Goal: Download file/media

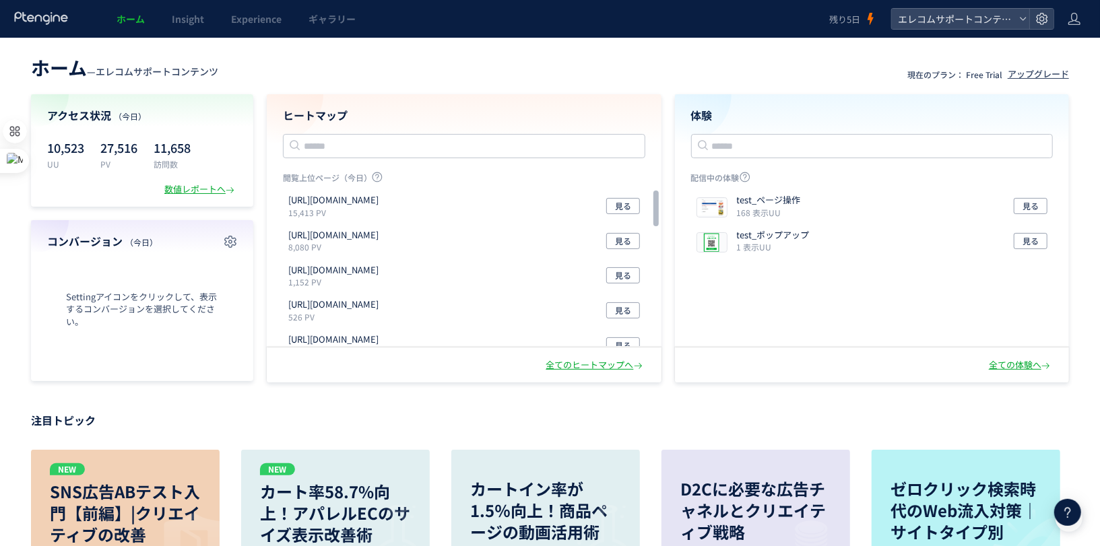
click at [497, 95] on div "ヒートマップ 閲覧上位ページ（今日） [URL][DOMAIN_NAME] 15,413 PV 見る [URL][DOMAIN_NAME] 8,080 PV …" at bounding box center [464, 220] width 395 height 253
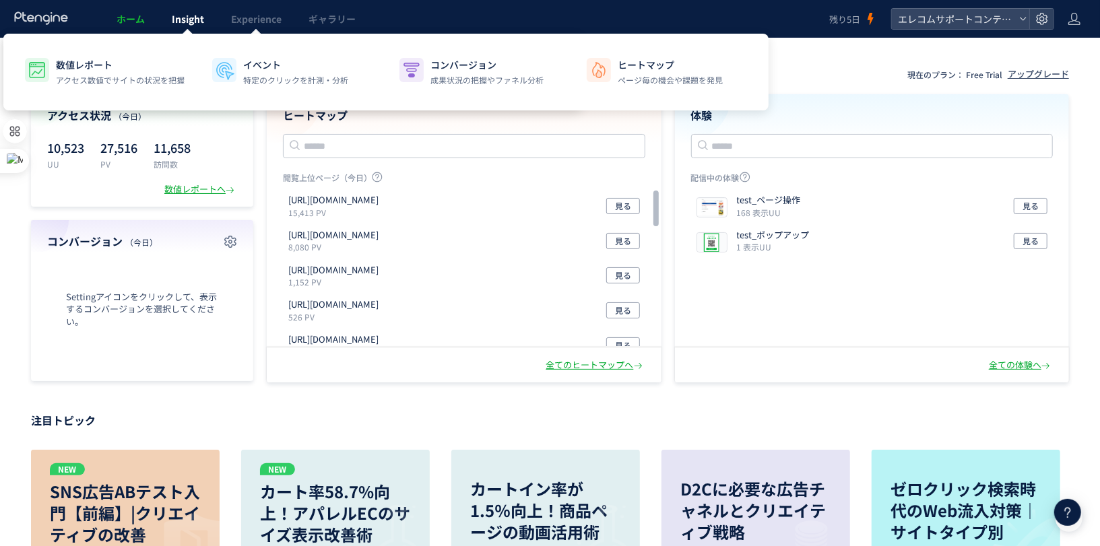
click at [196, 26] on link "Insight" at bounding box center [187, 19] width 59 height 38
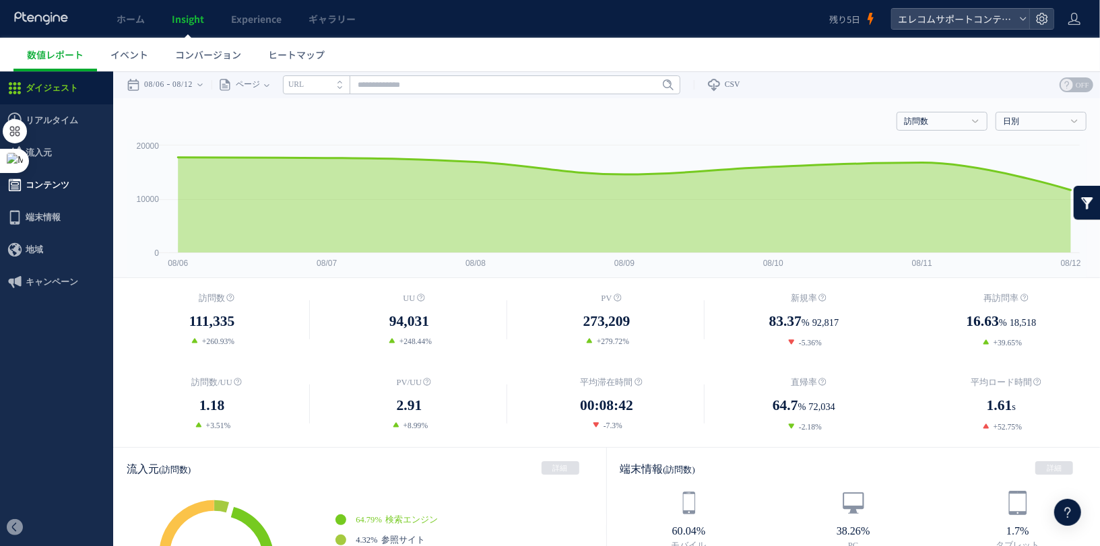
click at [78, 187] on span "コンテンツ" at bounding box center [56, 184] width 113 height 32
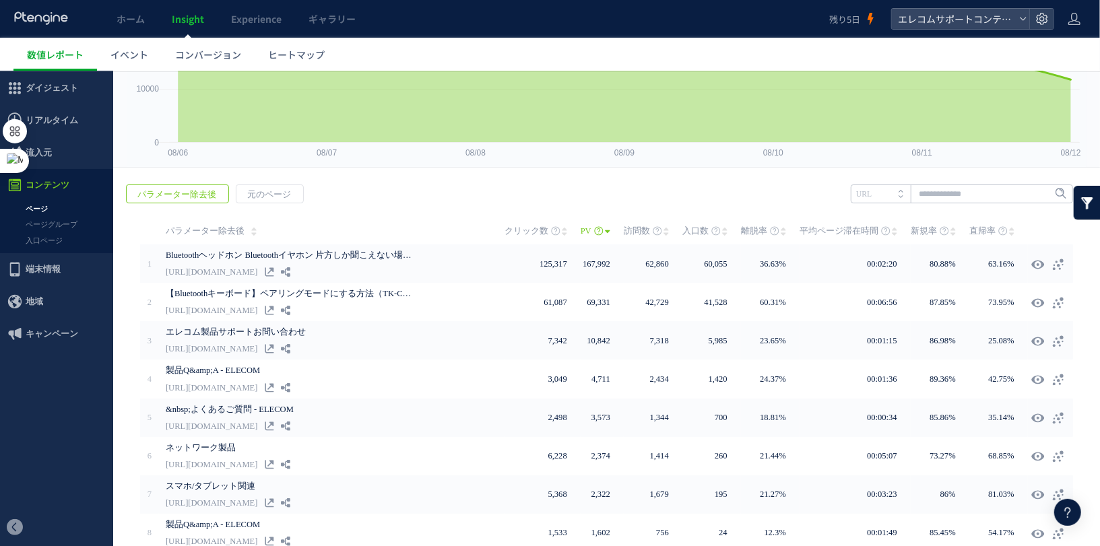
scroll to position [104, 0]
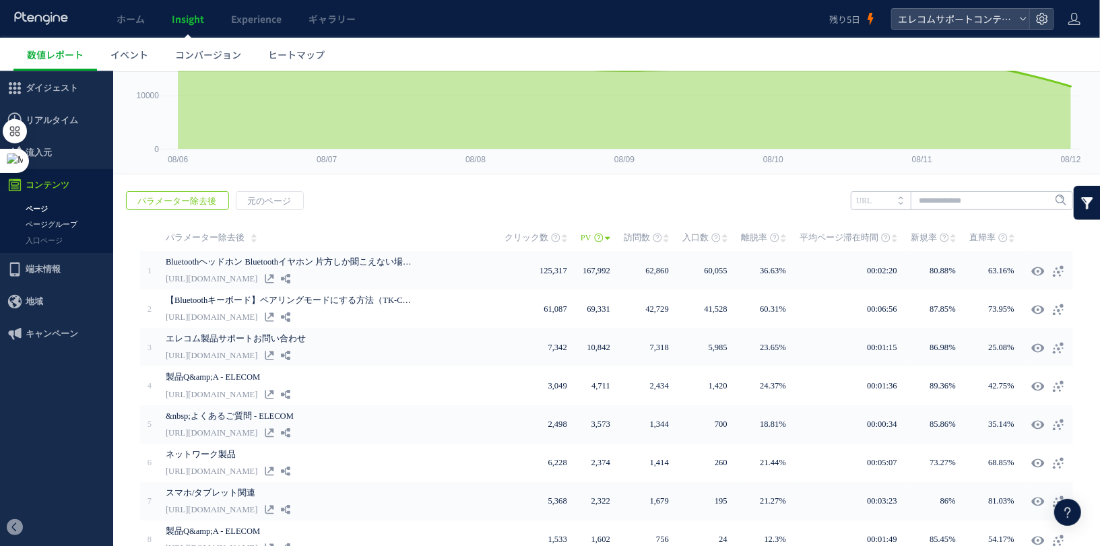
click at [46, 224] on link "ページグループ" at bounding box center [56, 223] width 113 height 15
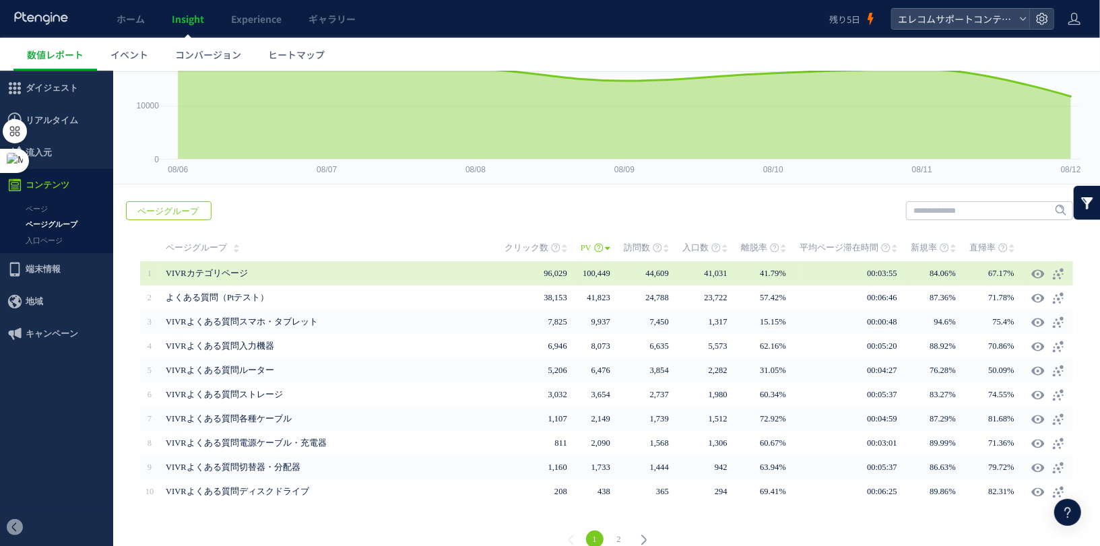
scroll to position [93, 0]
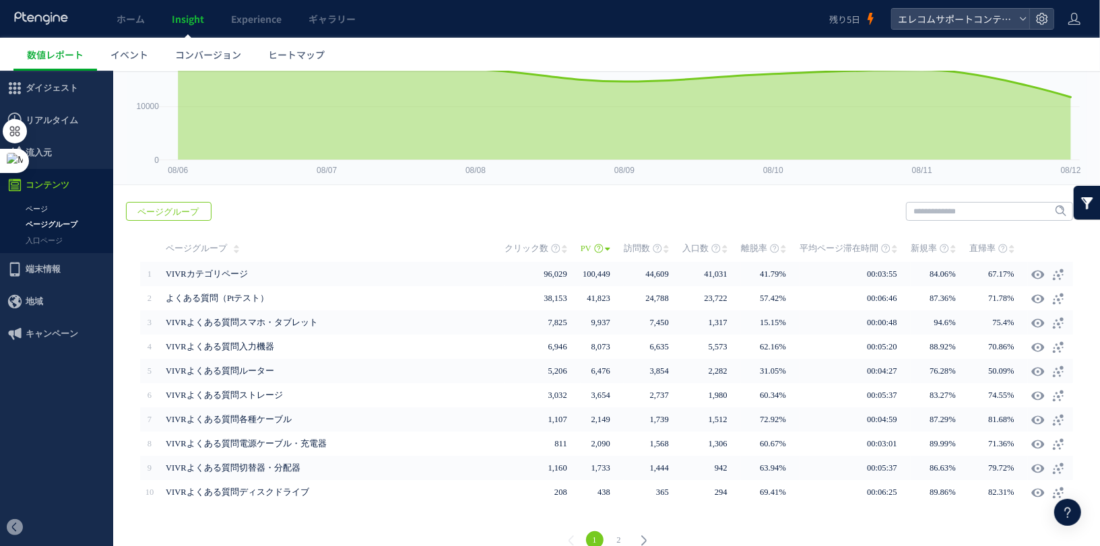
click at [57, 209] on link "ページ" at bounding box center [56, 208] width 113 height 15
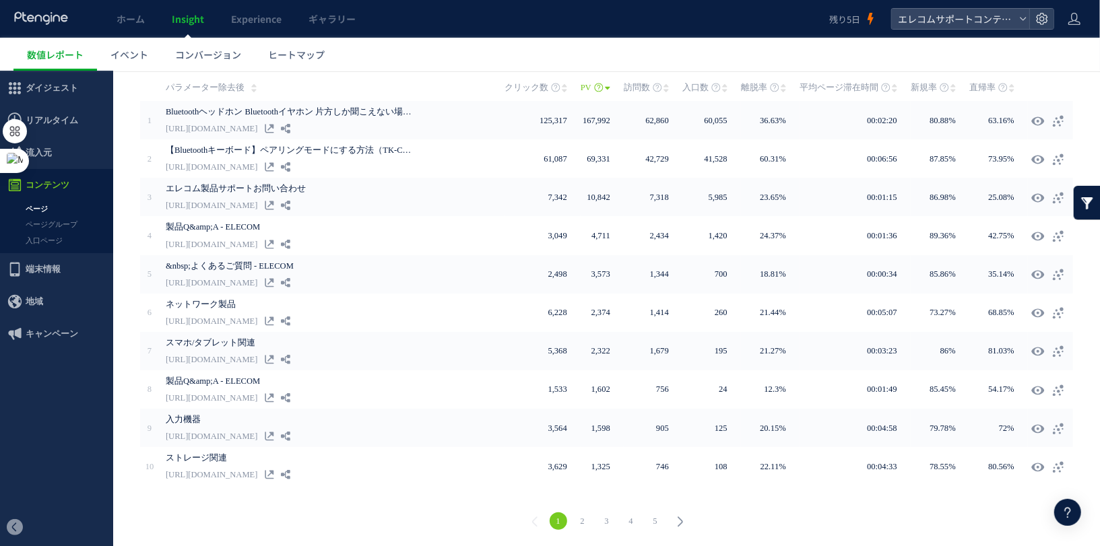
scroll to position [14, 0]
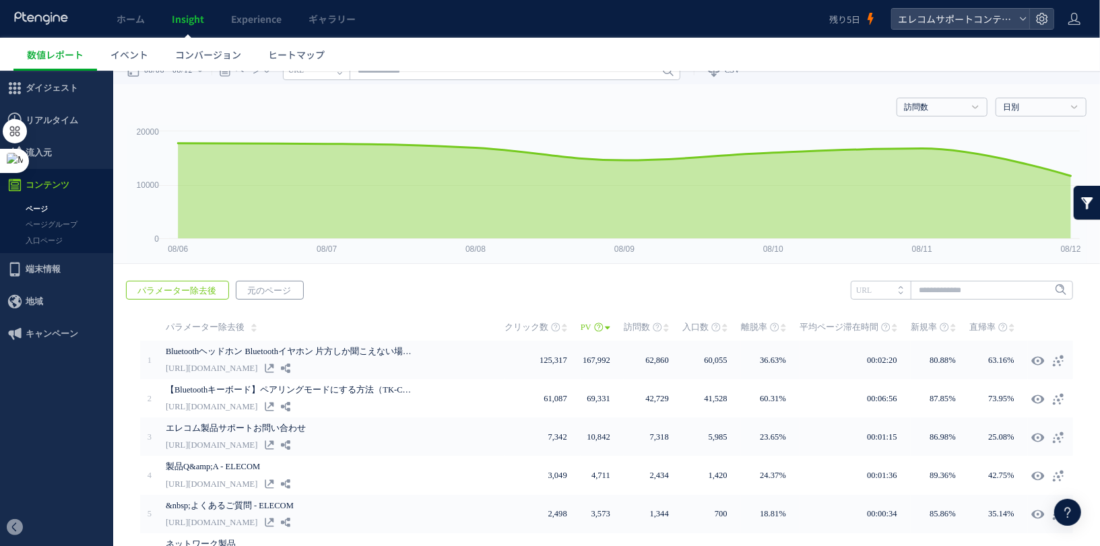
click at [251, 286] on span "元のページ" at bounding box center [269, 290] width 65 height 19
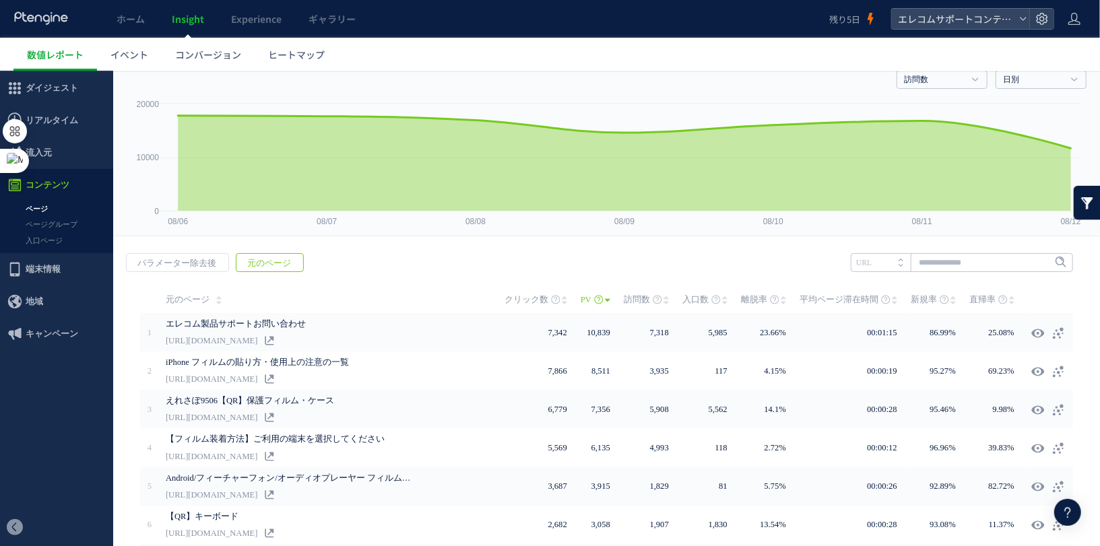
scroll to position [0, 0]
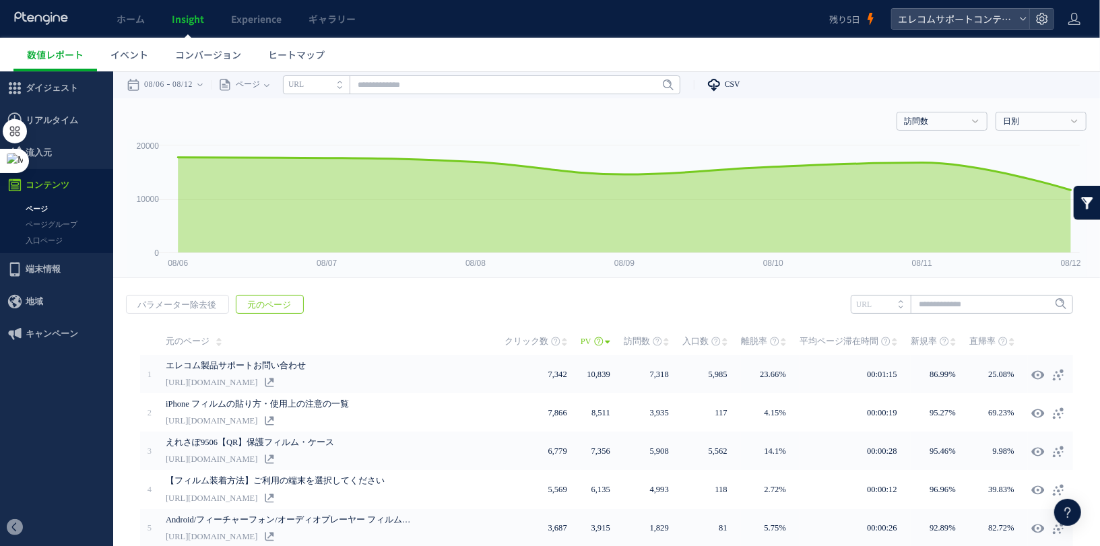
click at [736, 84] on link "CSV" at bounding box center [717, 84] width 46 height 27
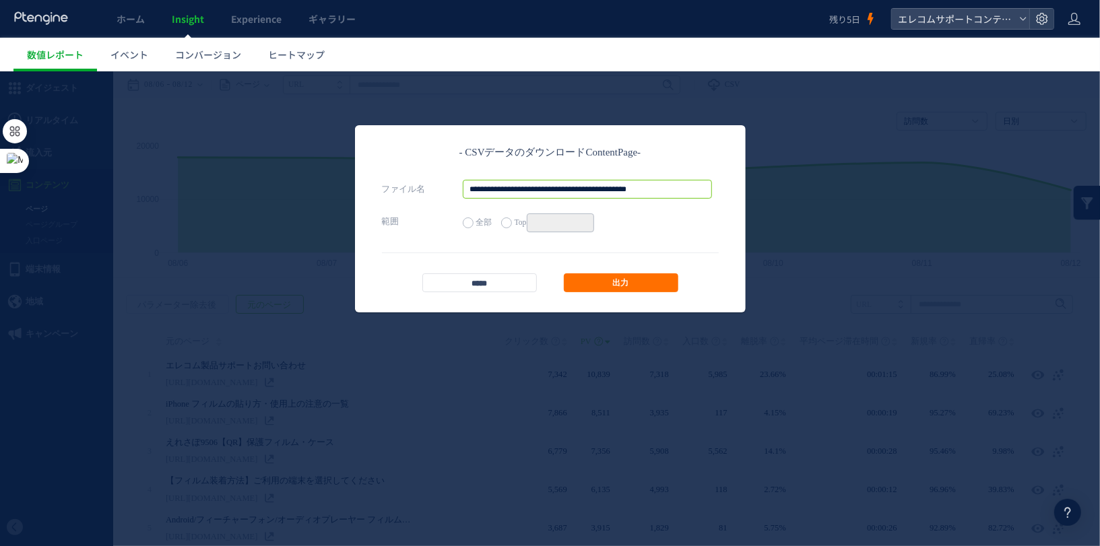
scroll to position [0, 17]
drag, startPoint x: 570, startPoint y: 185, endPoint x: 714, endPoint y: 219, distance: 148.1
click at [714, 219] on div "**********" at bounding box center [550, 205] width 337 height 52
click at [516, 280] on input "*****" at bounding box center [479, 282] width 115 height 19
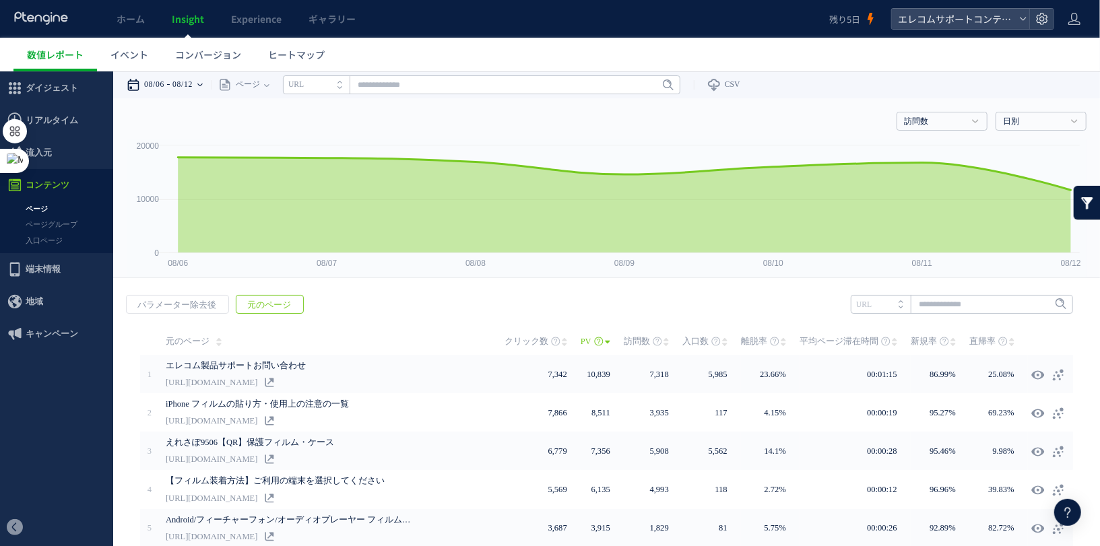
click at [191, 86] on time "08/12" at bounding box center [182, 84] width 20 height 27
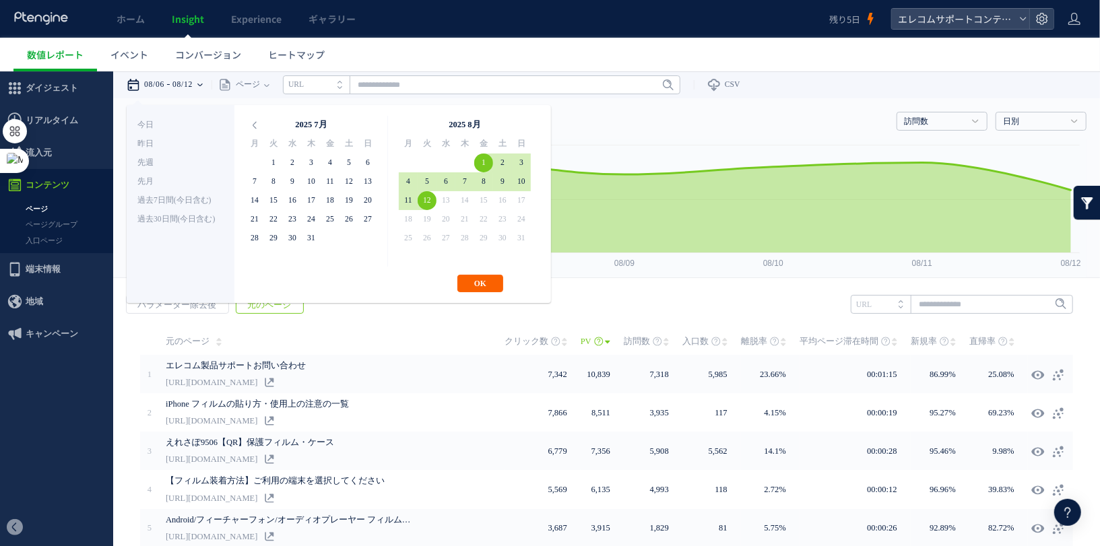
click at [468, 278] on button "OK" at bounding box center [481, 283] width 46 height 18
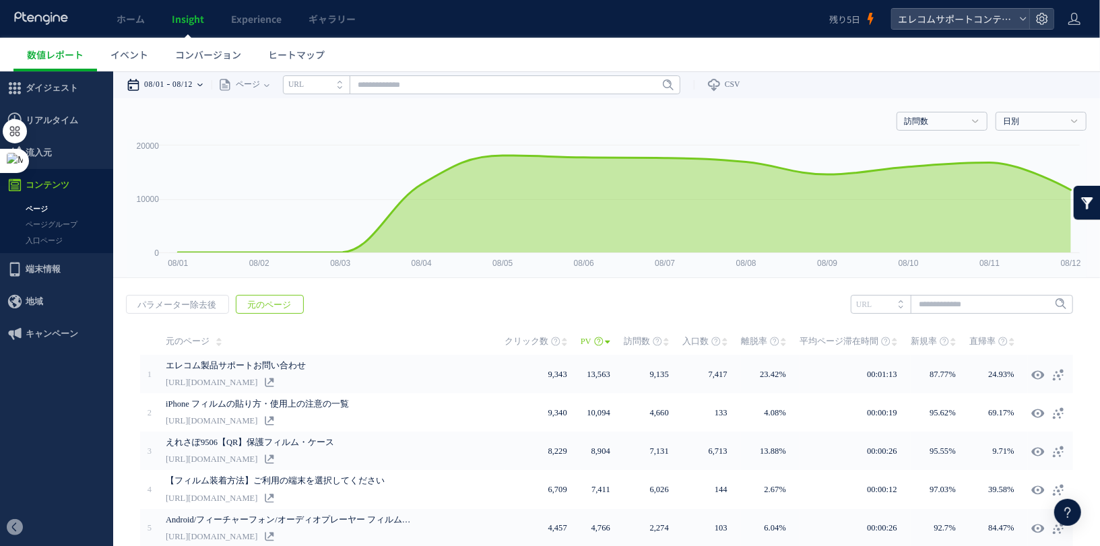
click at [193, 84] on time "08/12" at bounding box center [182, 84] width 20 height 27
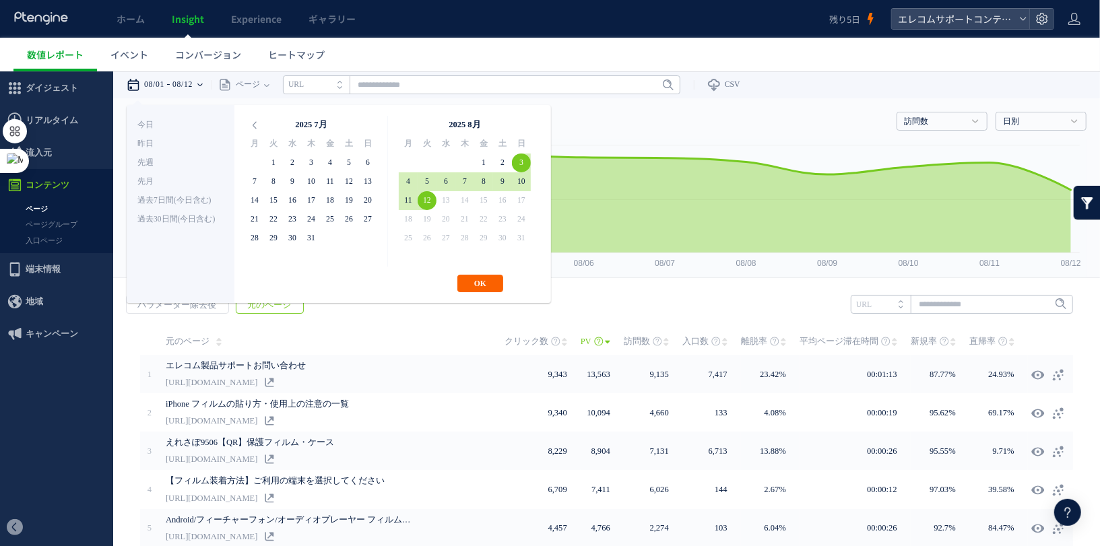
click at [473, 286] on button "OK" at bounding box center [481, 283] width 46 height 18
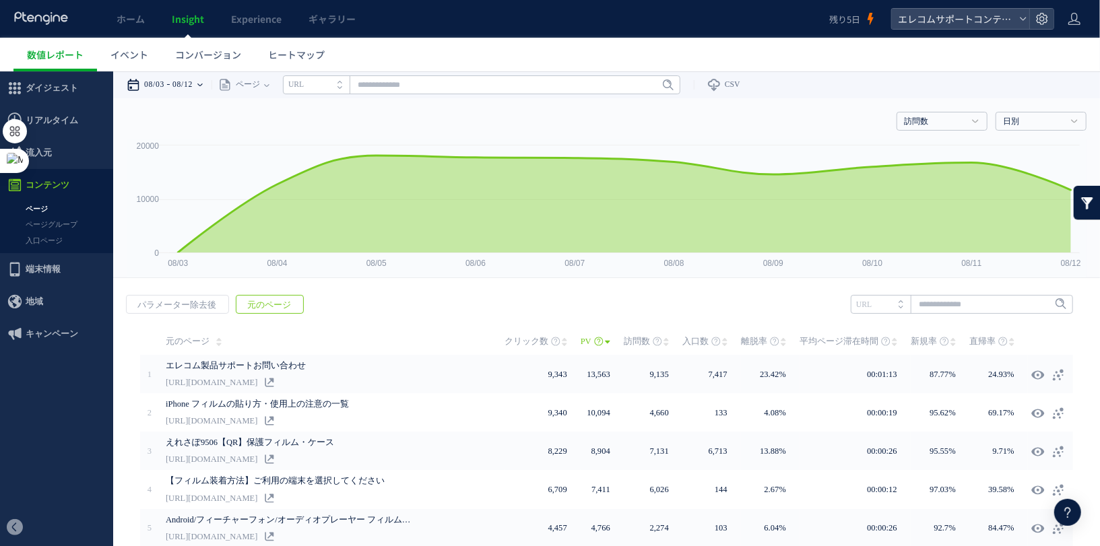
click at [152, 89] on time "08/03" at bounding box center [154, 84] width 20 height 27
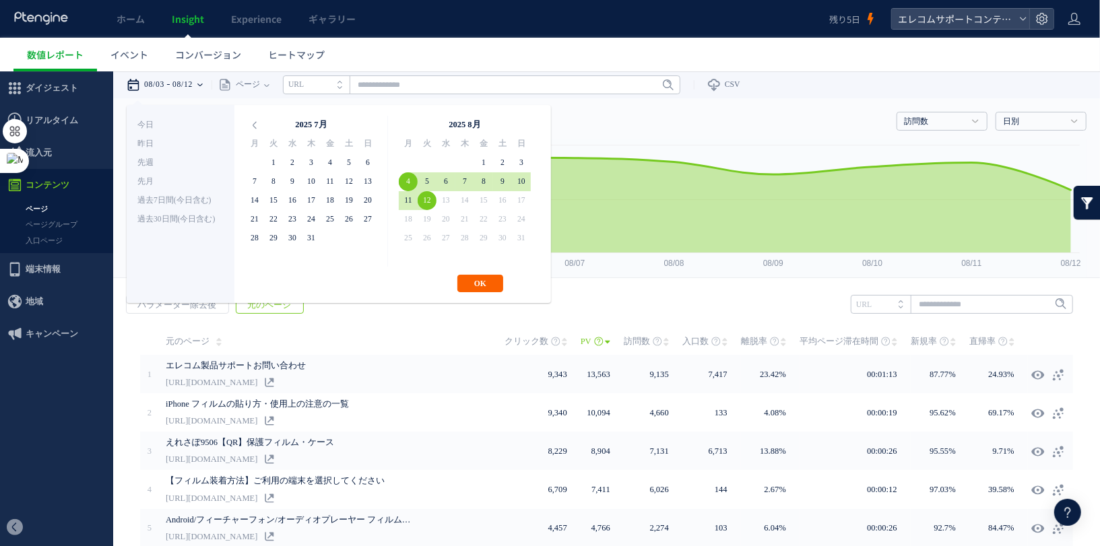
click at [478, 283] on button "OK" at bounding box center [481, 283] width 46 height 18
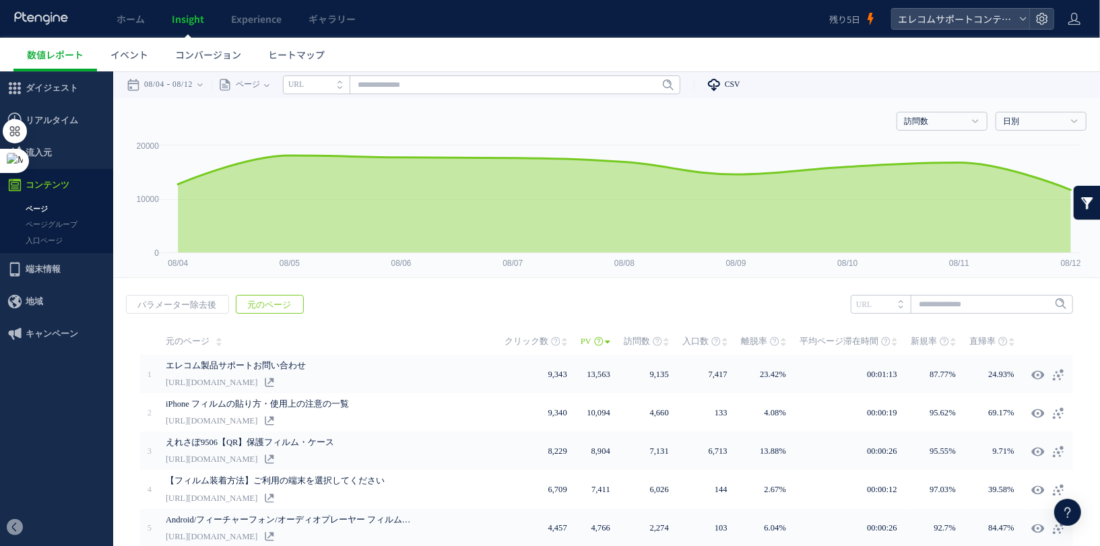
click at [721, 86] on icon at bounding box center [714, 83] width 13 height 13
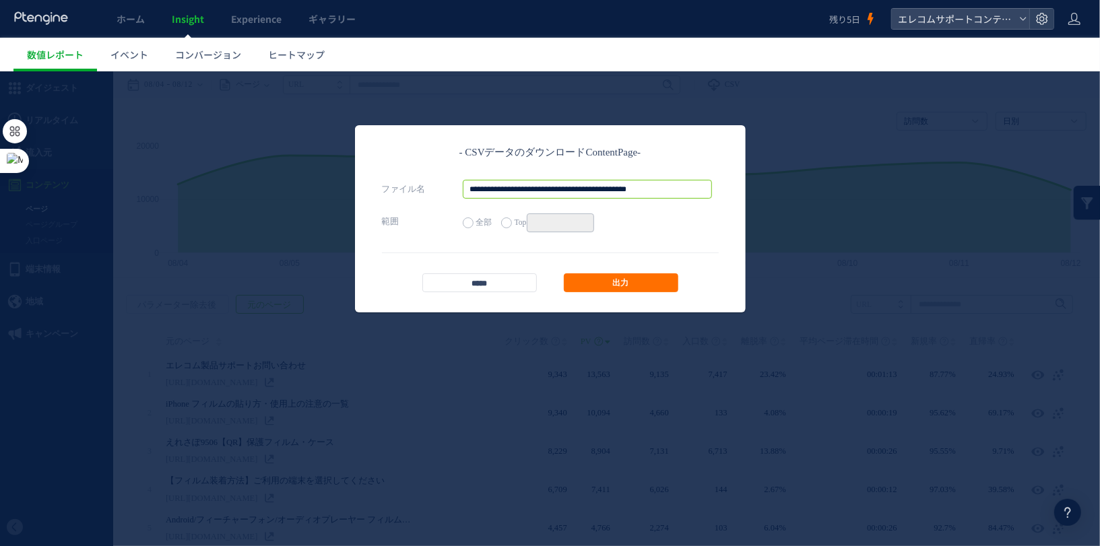
scroll to position [0, 17]
drag, startPoint x: 568, startPoint y: 184, endPoint x: 712, endPoint y: 213, distance: 147.1
click at [712, 213] on div "**********" at bounding box center [550, 205] width 337 height 52
type input "**********"
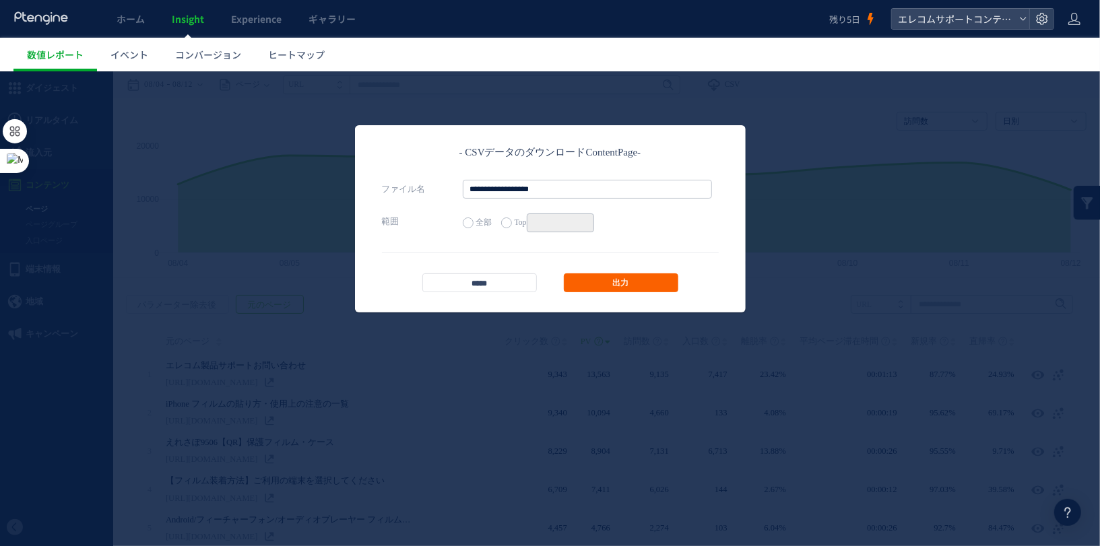
click at [647, 284] on link "出力" at bounding box center [621, 282] width 115 height 19
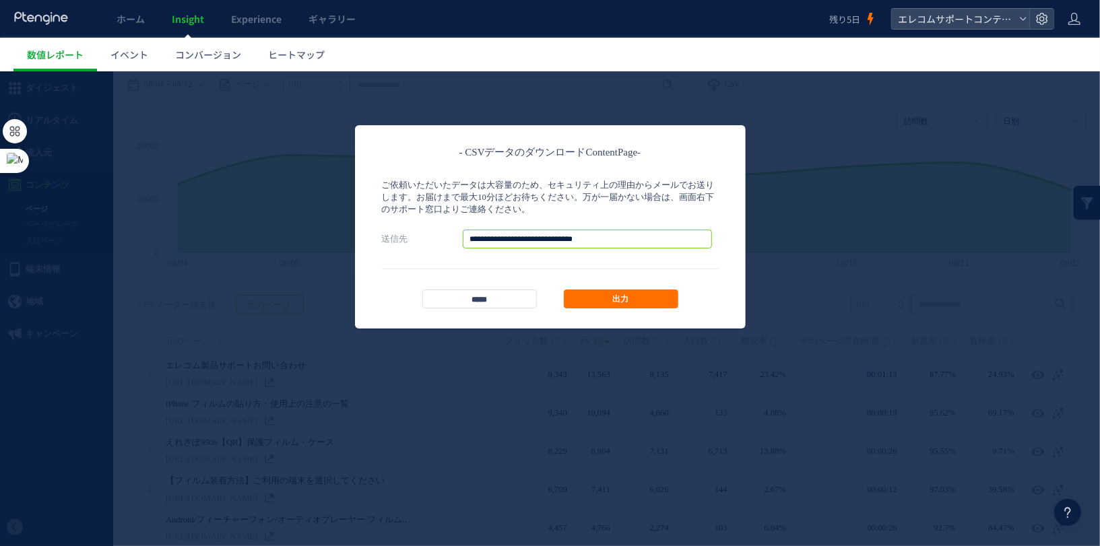
click at [533, 239] on input "**********" at bounding box center [587, 238] width 249 height 19
type input "**********"
click at [591, 294] on link "出力" at bounding box center [621, 298] width 115 height 19
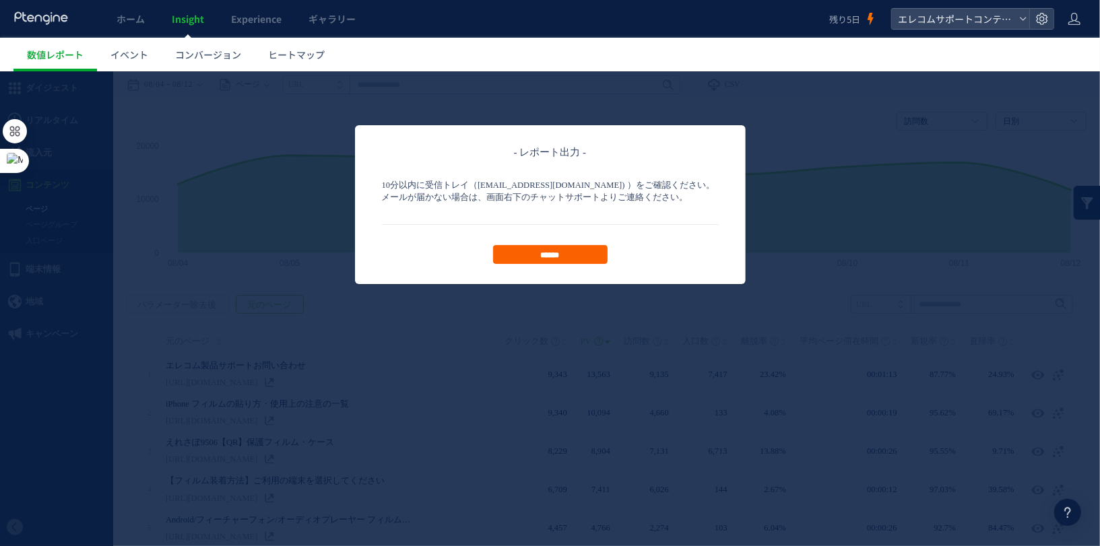
click at [566, 251] on input "******" at bounding box center [550, 254] width 115 height 19
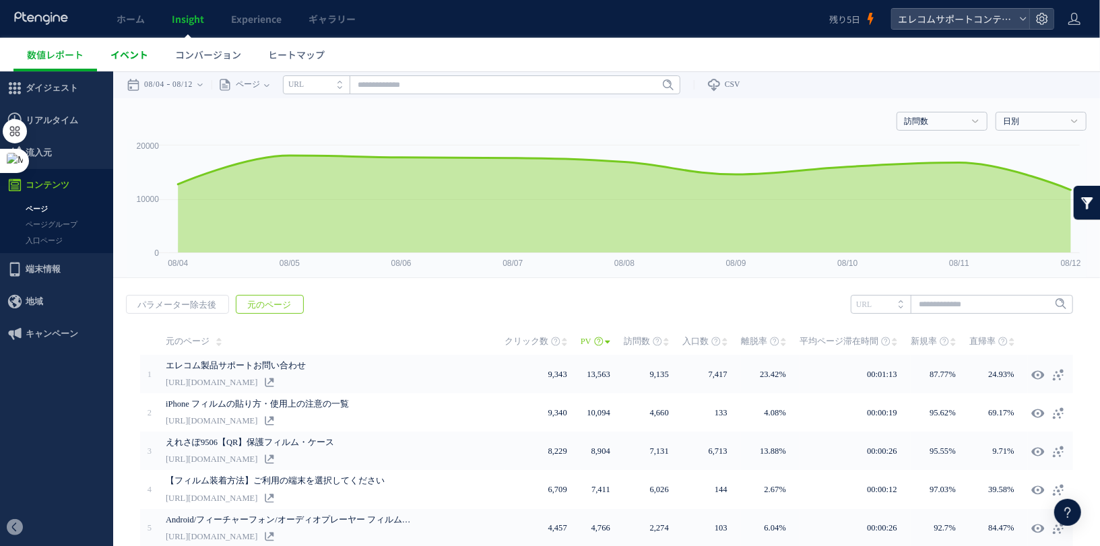
click at [142, 63] on link "イベント" at bounding box center [129, 55] width 65 height 34
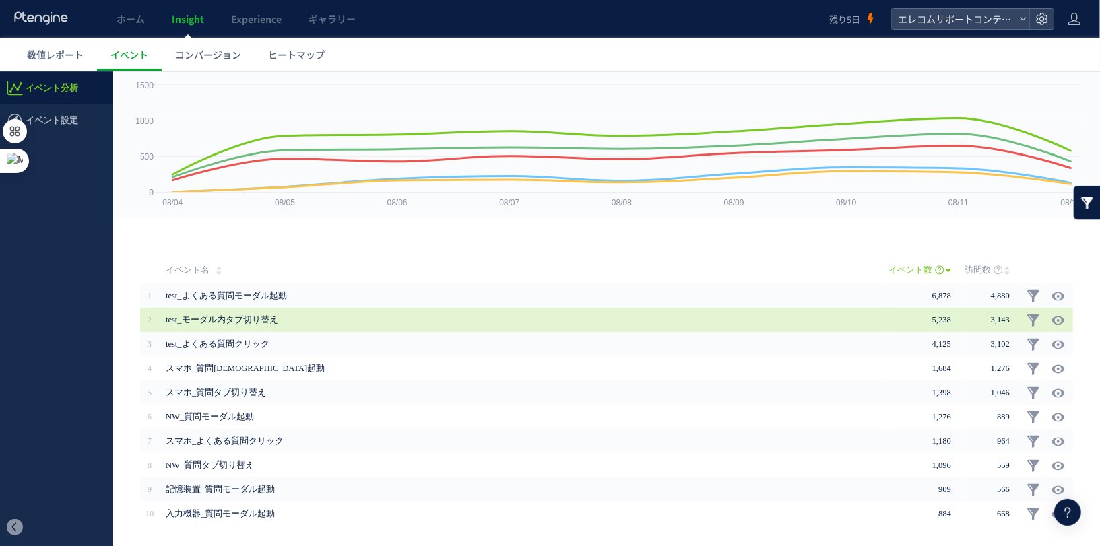
scroll to position [100, 0]
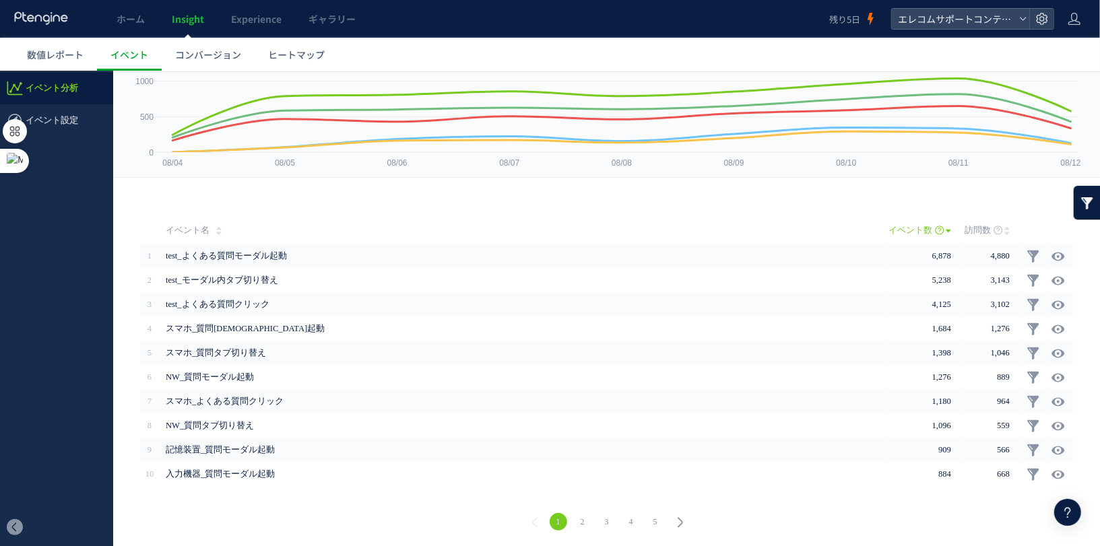
click at [582, 522] on link "2" at bounding box center [583, 522] width 18 height 18
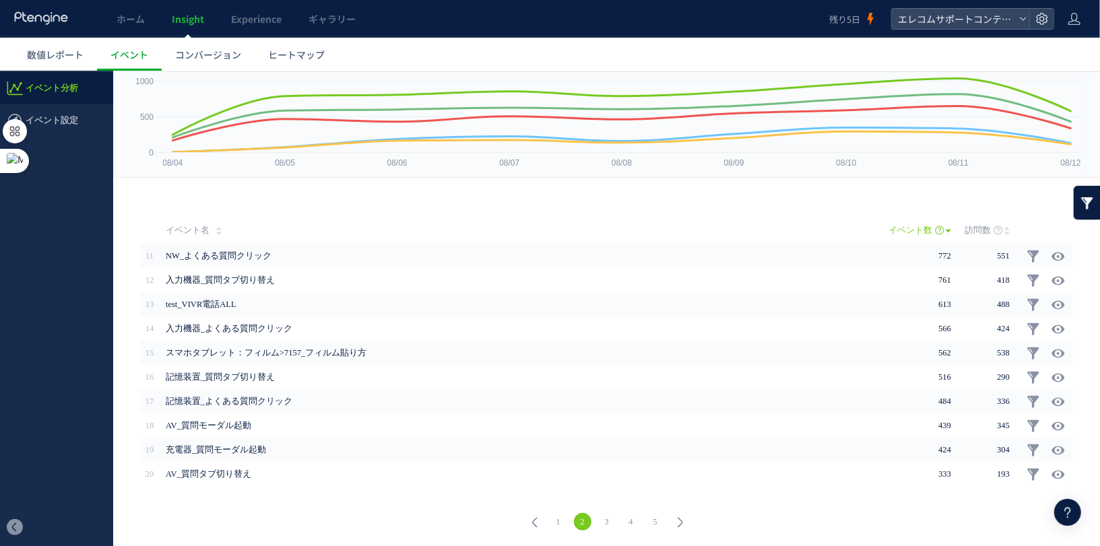
click at [608, 517] on link "3" at bounding box center [607, 522] width 18 height 18
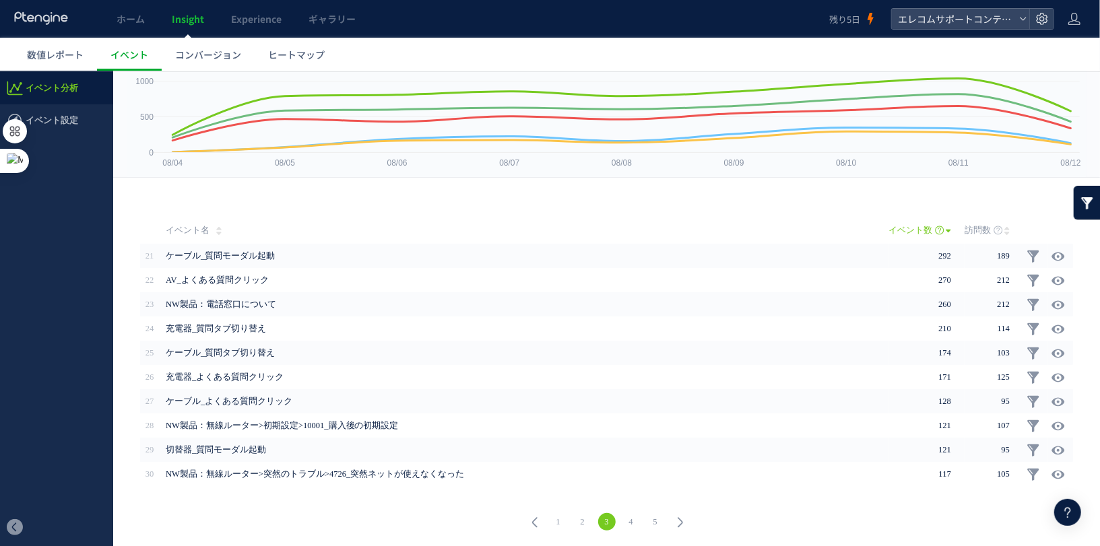
click at [658, 516] on link "5" at bounding box center [656, 522] width 18 height 18
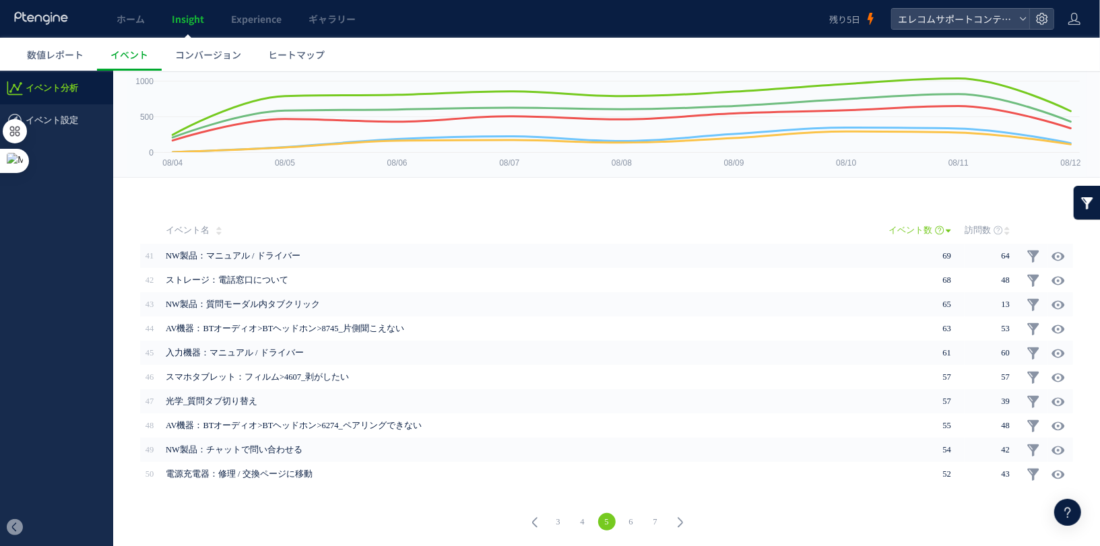
scroll to position [0, 0]
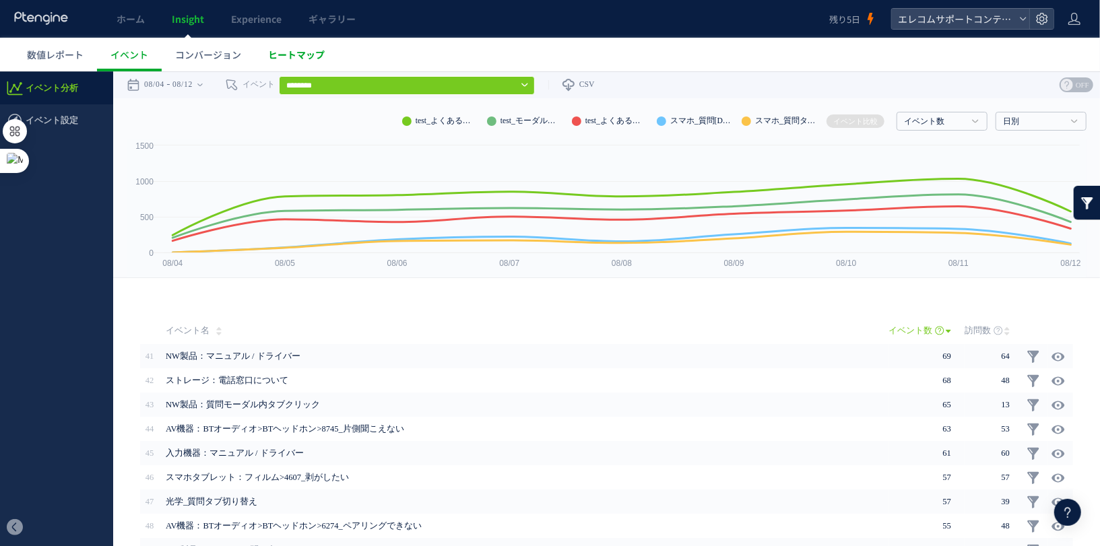
click at [293, 59] on span "ヒートマップ" at bounding box center [296, 54] width 57 height 13
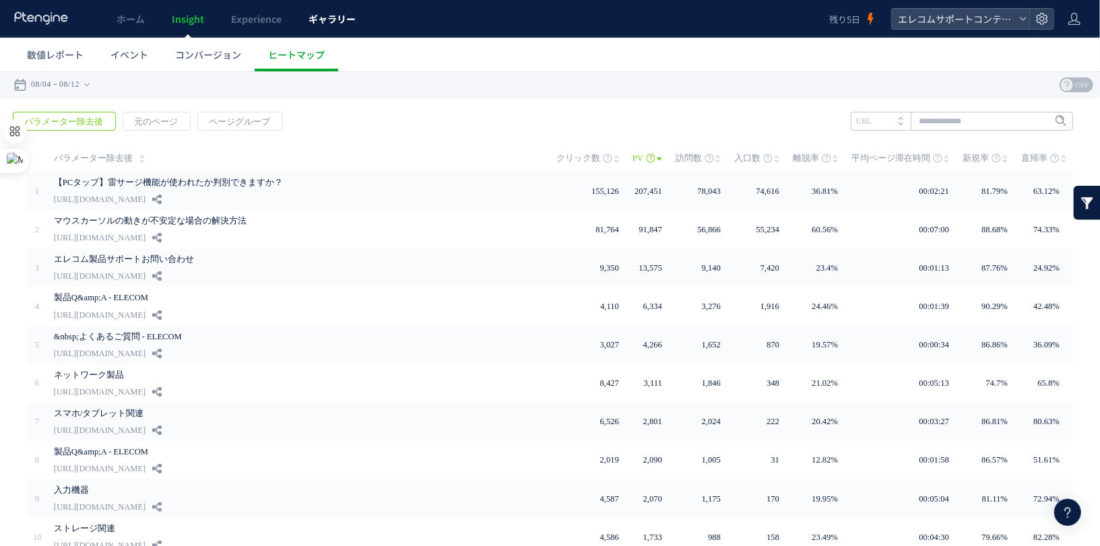
click at [329, 28] on link "ギャラリー" at bounding box center [332, 19] width 74 height 38
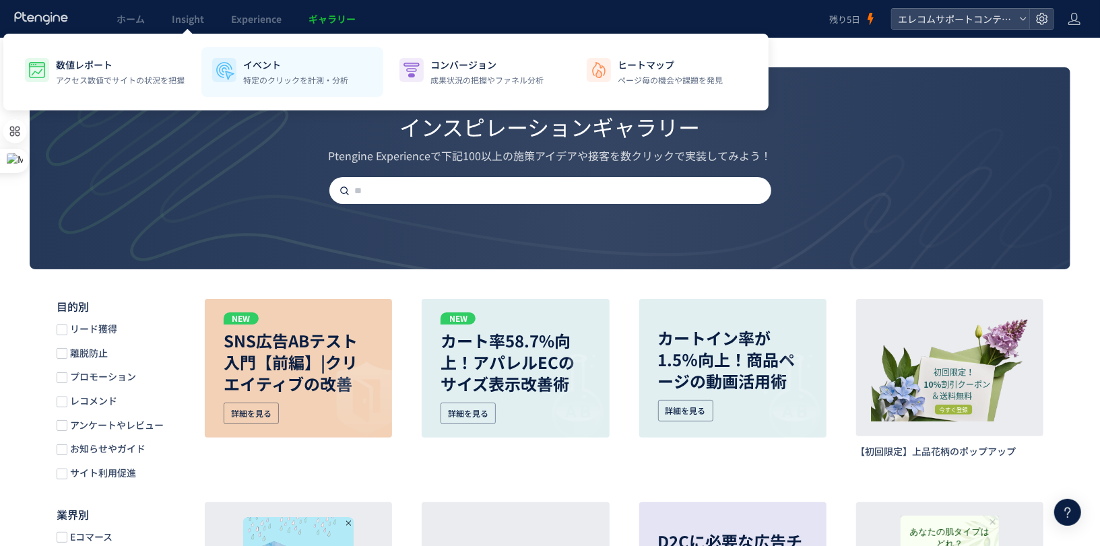
click at [269, 84] on p "特定のクリックを計測・分析" at bounding box center [295, 80] width 105 height 12
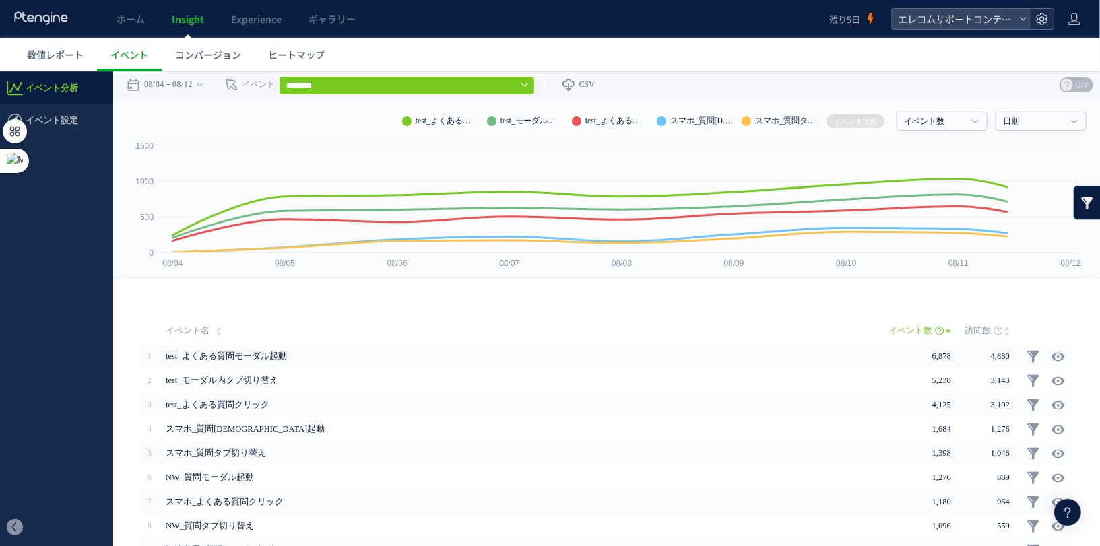
click at [1042, 22] on icon at bounding box center [1042, 18] width 13 height 13
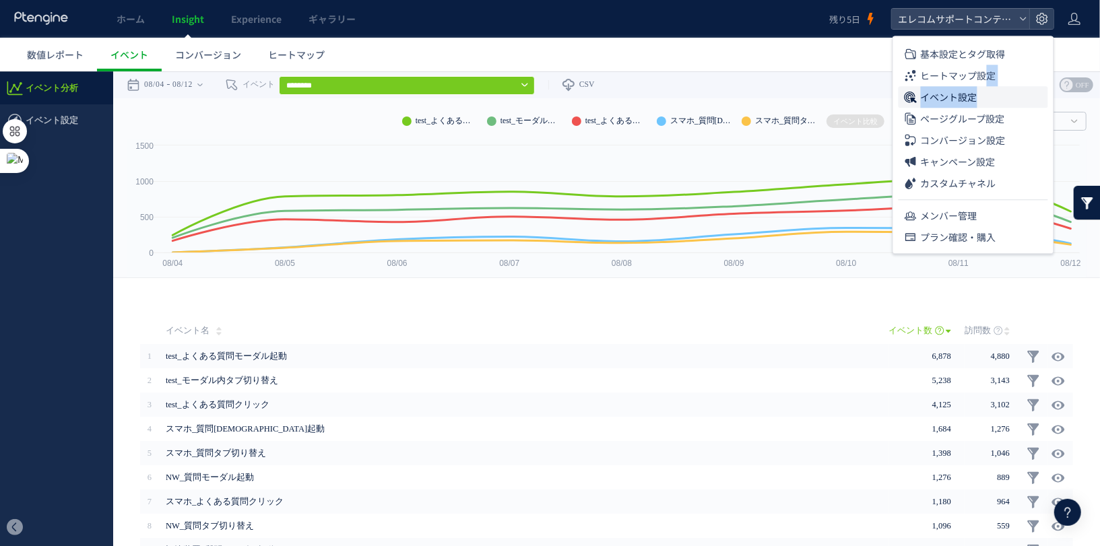
drag, startPoint x: 991, startPoint y: 82, endPoint x: 988, endPoint y: 96, distance: 15.0
click at [988, 96] on ul "基本設定とタグ取得 ヒートマップ設定 イベント設定 ページグループ設定 コンバージョン設定 キャンペーン設定 カスタムチャネル メンバー管理 プラン確認・購入" at bounding box center [973, 143] width 160 height 210
click at [988, 108] on li "イベント設定" at bounding box center [974, 119] width 150 height 22
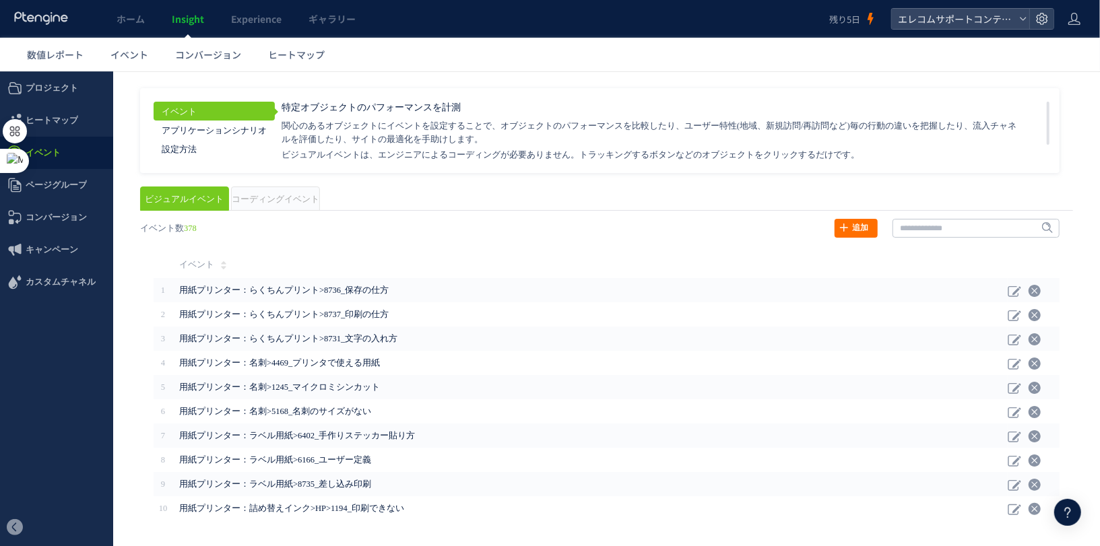
click at [266, 188] on li "コーディングイベント" at bounding box center [275, 198] width 89 height 24
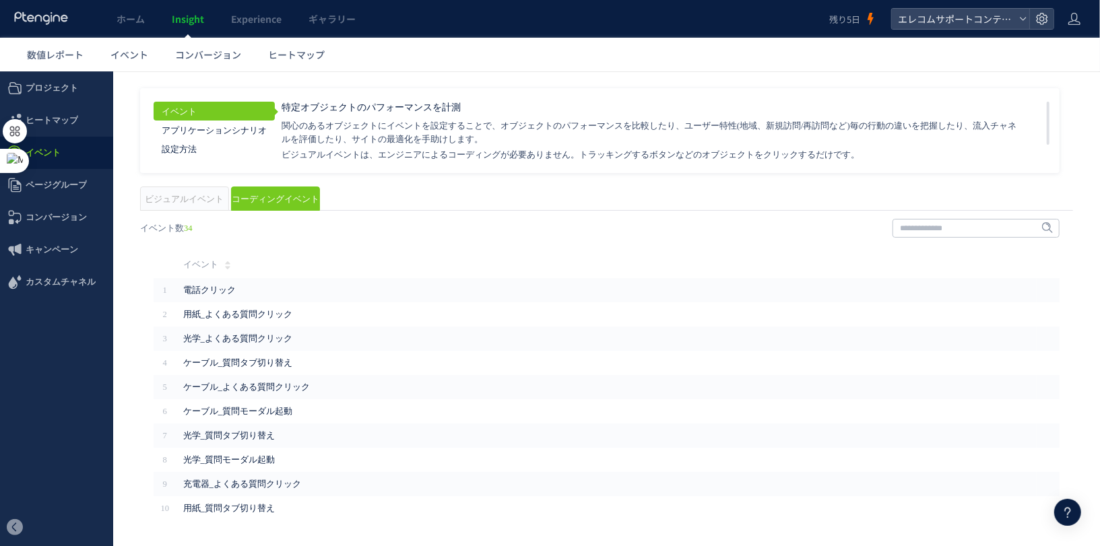
scroll to position [35, 0]
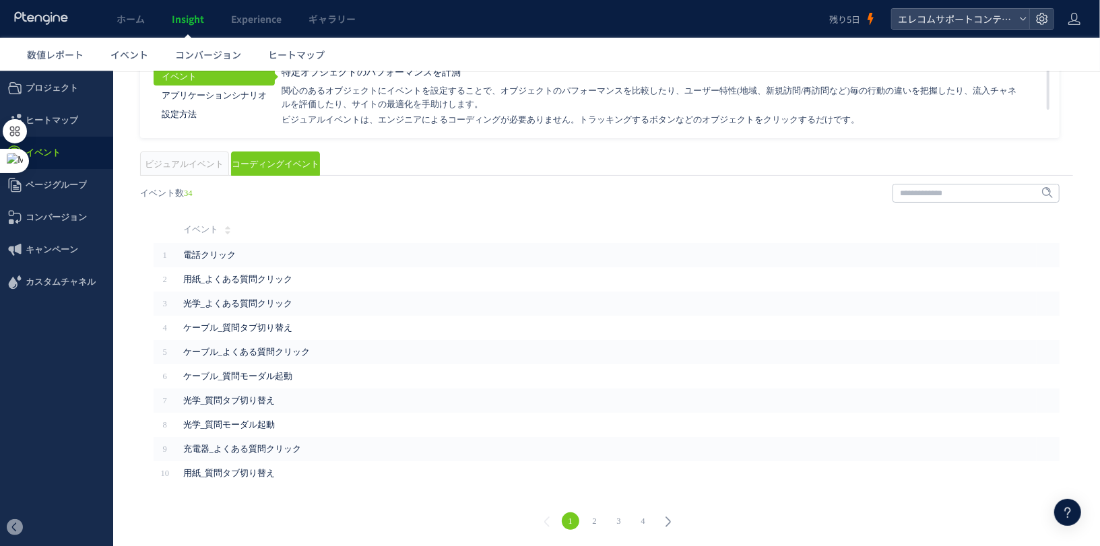
click at [592, 520] on link "2" at bounding box center [595, 521] width 18 height 18
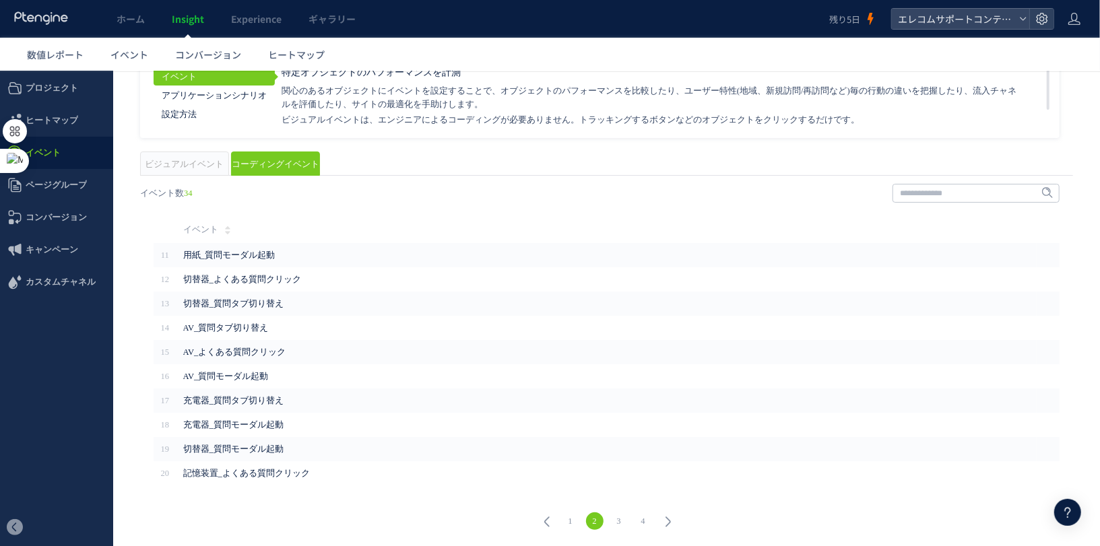
scroll to position [0, 0]
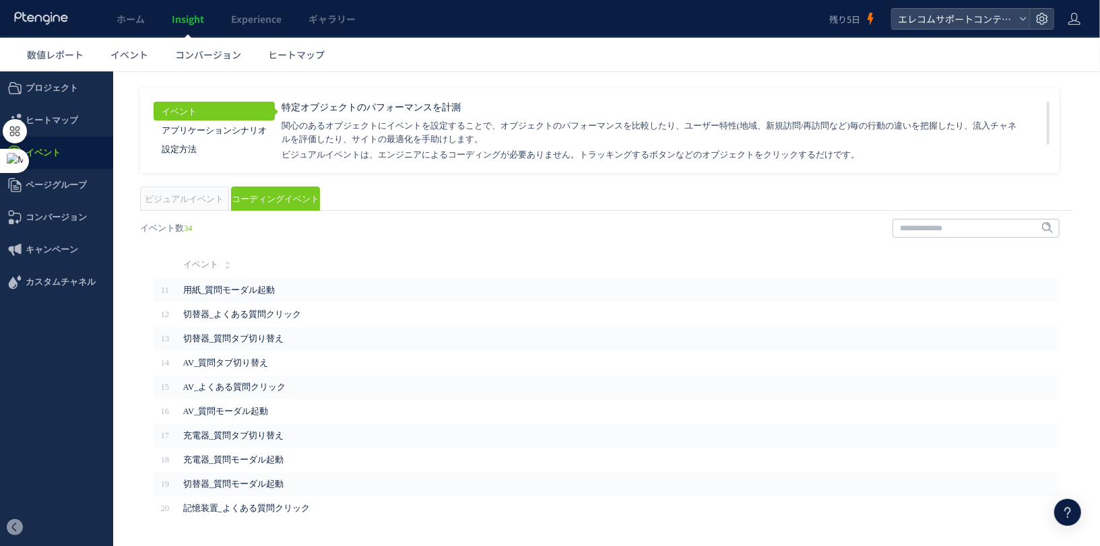
click at [180, 21] on span "Insight" at bounding box center [188, 18] width 32 height 13
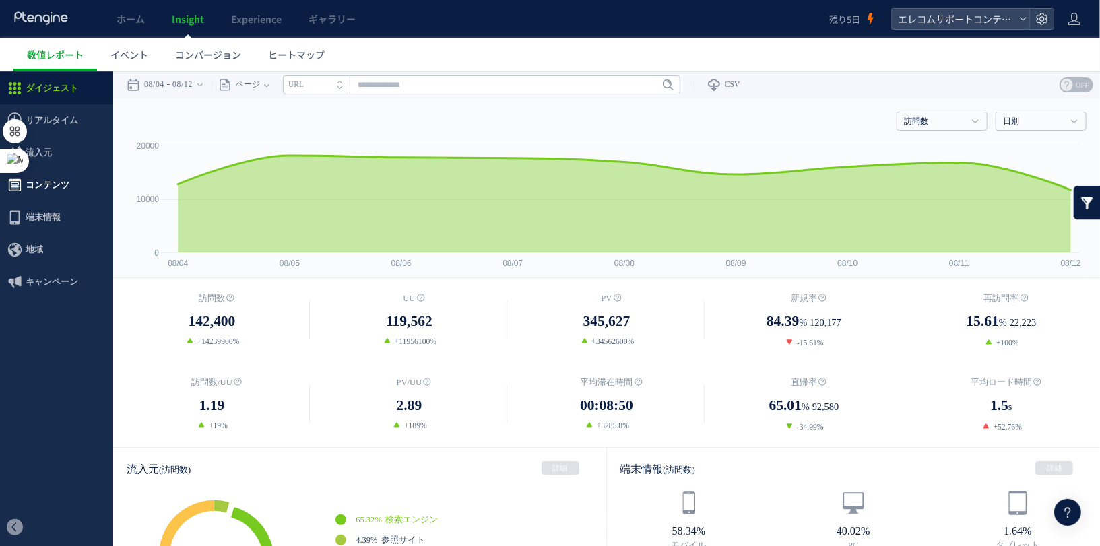
click at [55, 185] on span "コンテンツ" at bounding box center [48, 184] width 44 height 32
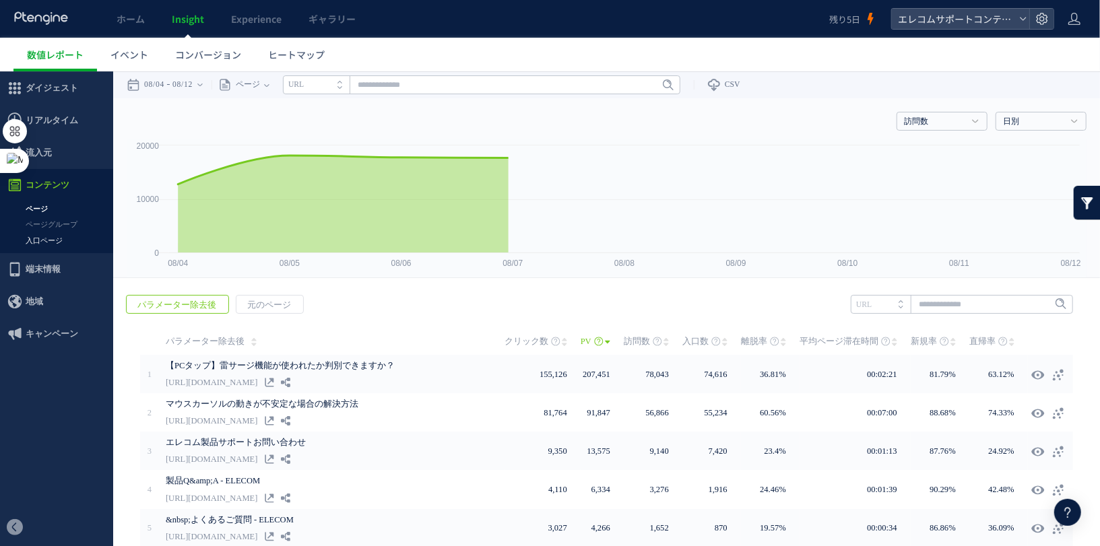
click at [51, 237] on link "入口ページ" at bounding box center [56, 239] width 113 height 15
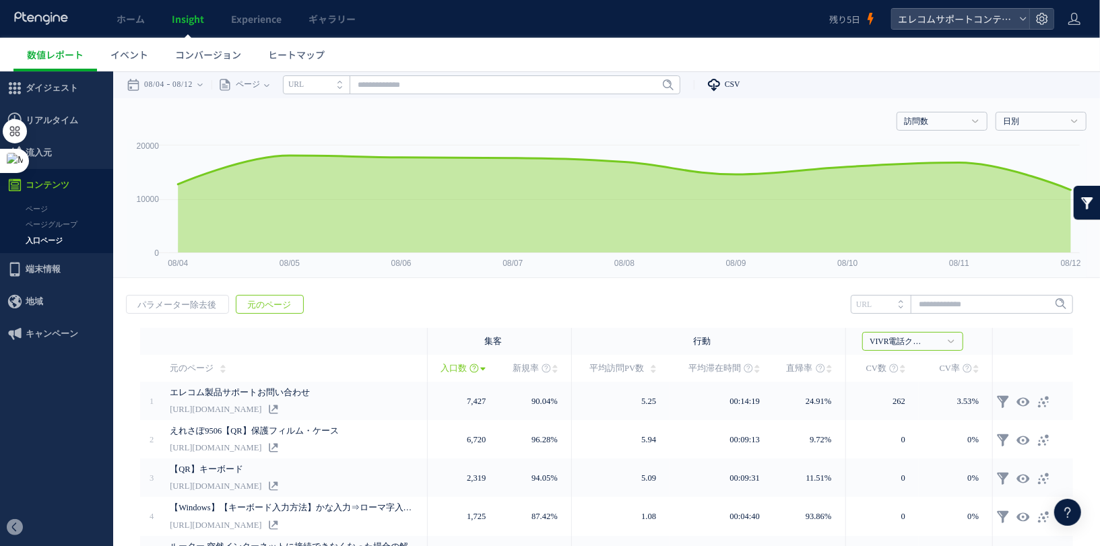
click at [741, 86] on span "CSV" at bounding box center [732, 84] width 15 height 9
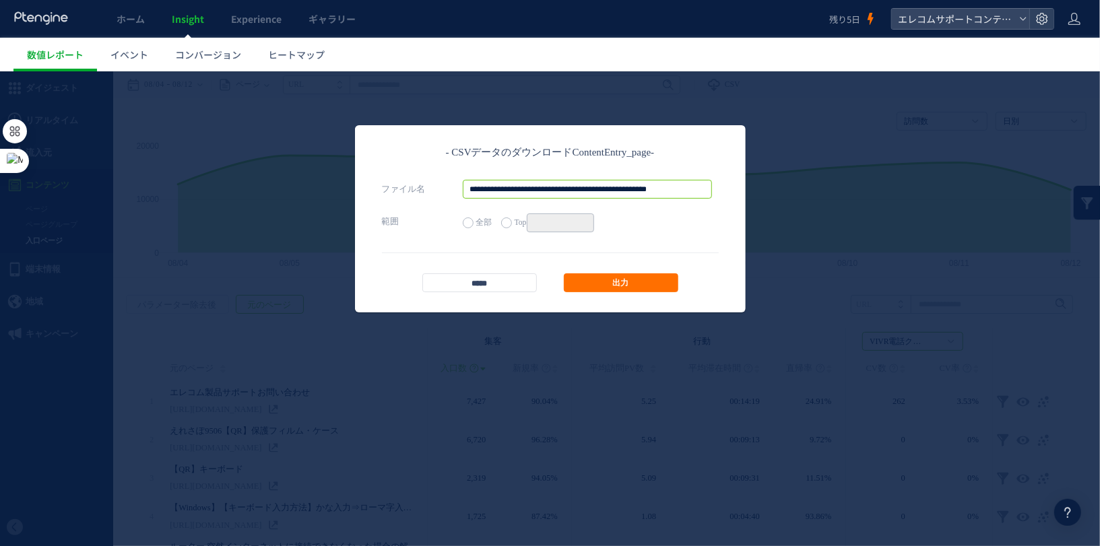
drag, startPoint x: 575, startPoint y: 187, endPoint x: 670, endPoint y: 266, distance: 123.5
click at [670, 266] on div "**********" at bounding box center [550, 218] width 391 height 187
type input "**********"
click at [623, 279] on link "出力" at bounding box center [621, 282] width 115 height 19
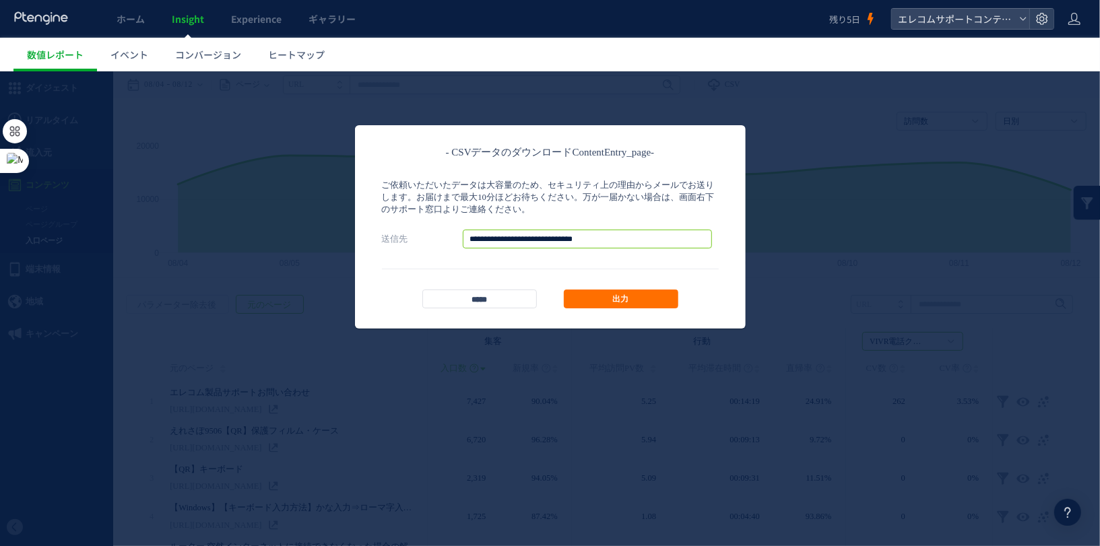
click at [569, 239] on input "**********" at bounding box center [587, 238] width 249 height 19
type input "**********"
click at [593, 305] on link "出力" at bounding box center [621, 298] width 115 height 19
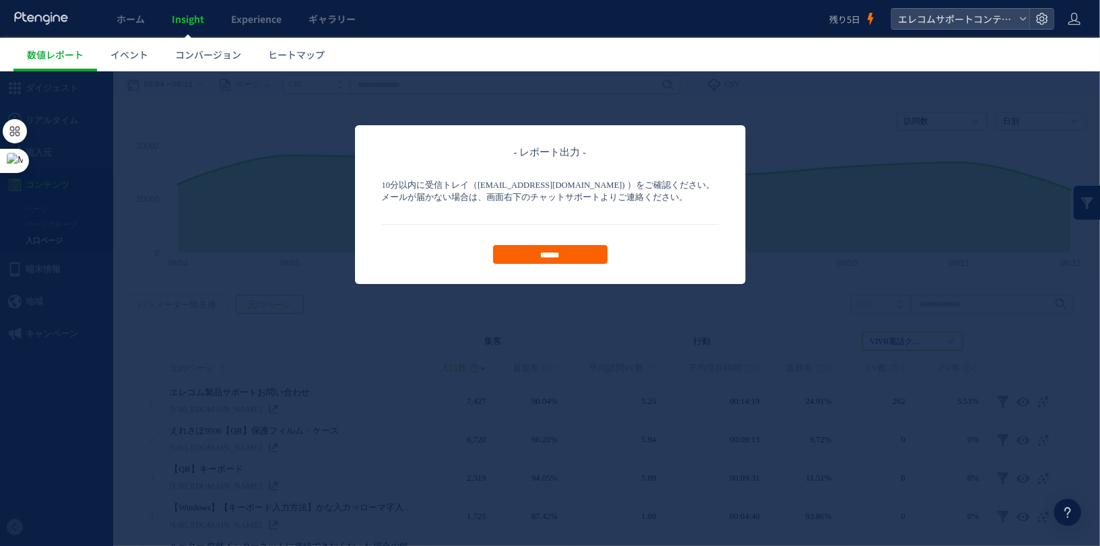
click at [577, 260] on input "******" at bounding box center [550, 254] width 115 height 19
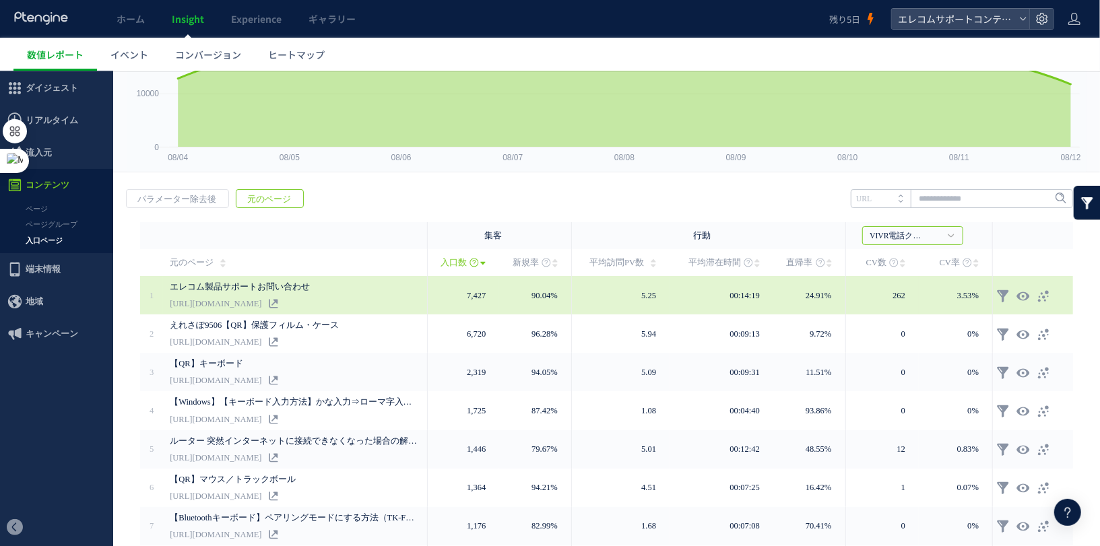
scroll to position [156, 0]
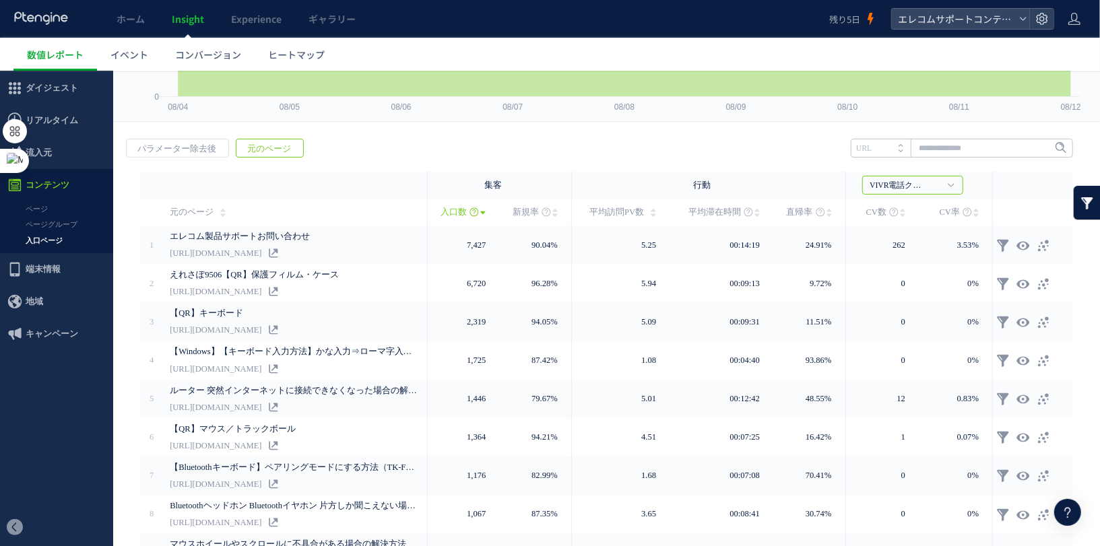
click at [871, 210] on span "CV数" at bounding box center [877, 211] width 20 height 27
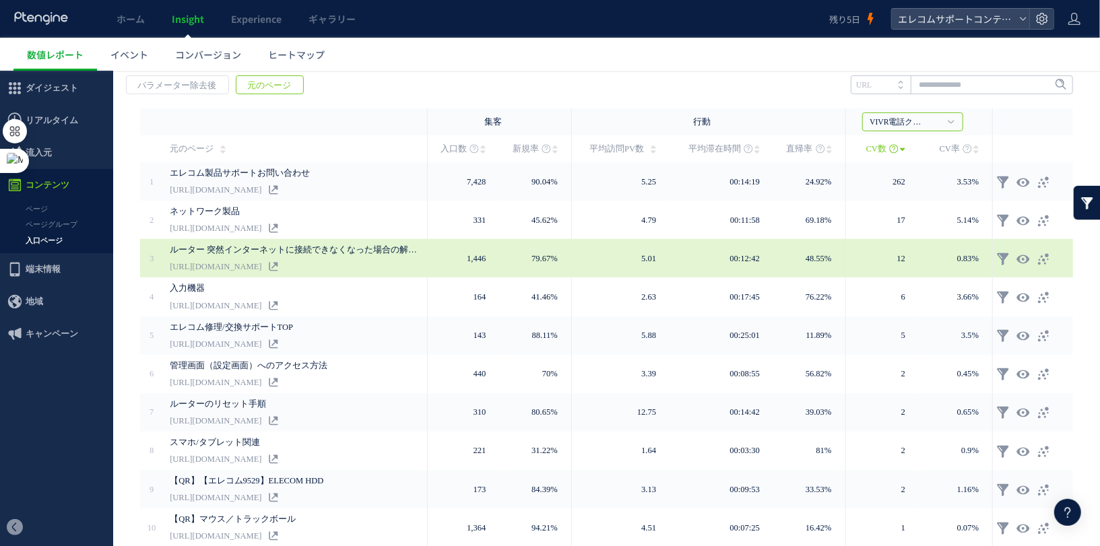
scroll to position [189, 0]
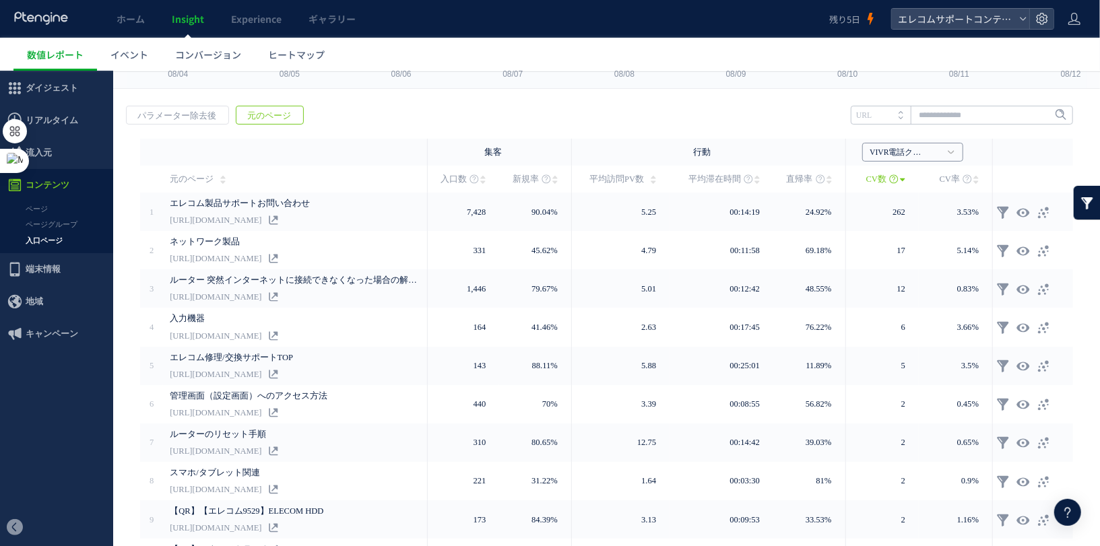
click at [886, 156] on link "VIVR電話クリック" at bounding box center [905, 152] width 71 height 12
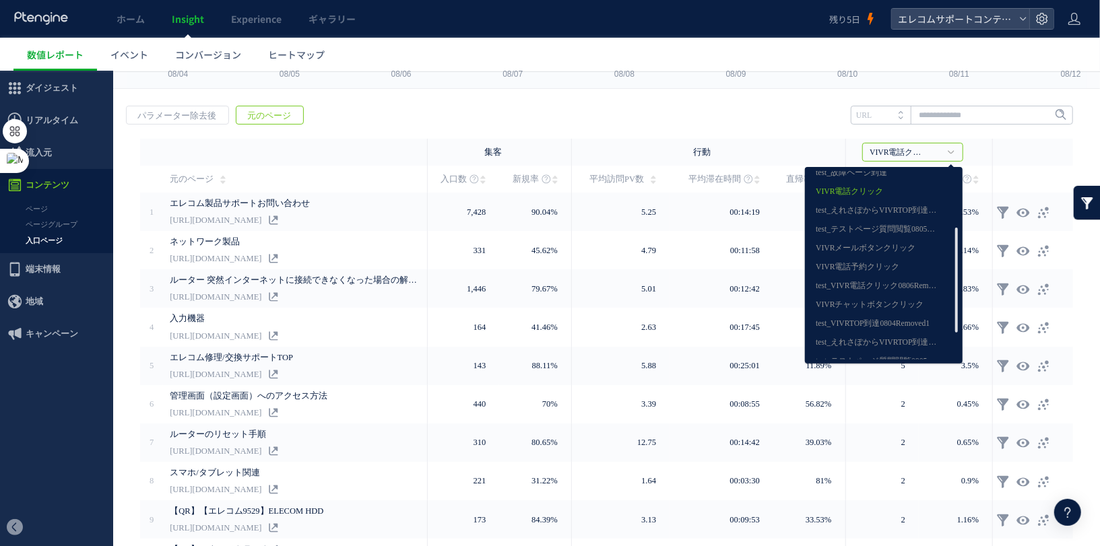
scroll to position [149, 0]
click at [811, 150] on td "行動" at bounding box center [709, 151] width 274 height 27
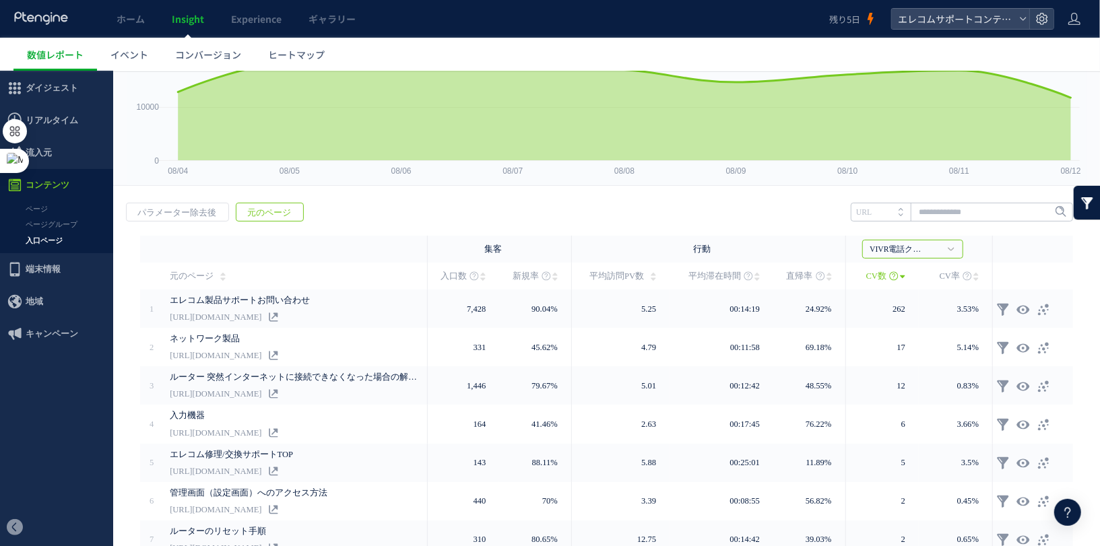
scroll to position [0, 0]
